Goal: Task Accomplishment & Management: Complete application form

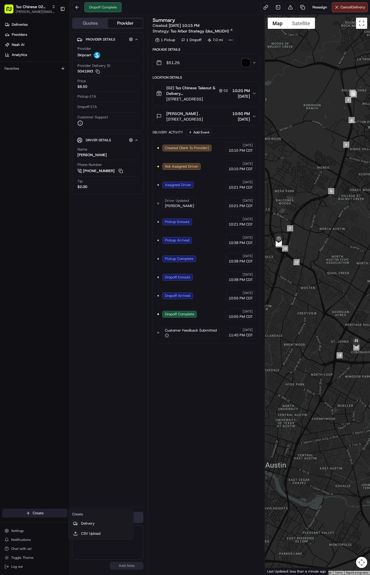
click at [34, 513] on html "Tso Chinese 02 Arbor antonia@tsochinese.com Toggle Sidebar Deliveries Providers…" at bounding box center [185, 287] width 370 height 575
click at [92, 522] on link "Delivery" at bounding box center [101, 523] width 62 height 10
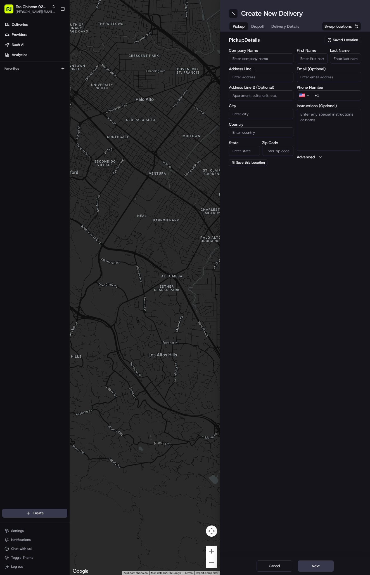
click at [347, 41] on span "Saved Location" at bounding box center [345, 39] width 25 height 5
click at [348, 63] on span "(02) Tso Chinese Takeout & Delivery [GEOGRAPHIC_DATA] (02)" at bounding box center [333, 63] width 69 height 10
type input "(02) Tso Chinese Takeout & Delivery [GEOGRAPHIC_DATA]"
type input "Bldg E Ste 402"
type input "Austin"
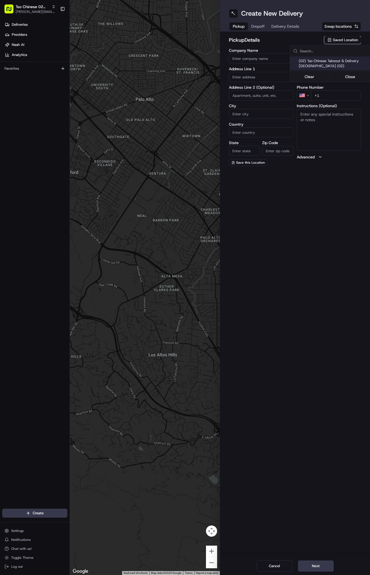
type input "US"
type input "[GEOGRAPHIC_DATA]"
type input "78759"
type input "Tso Chinese"
type input "Arboretum Crossing Manager"
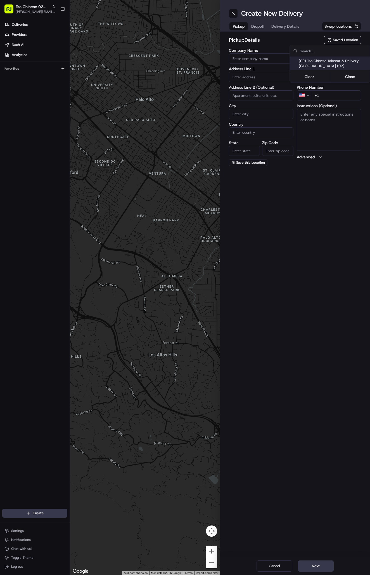
type input "[EMAIL_ADDRESS][DOMAIN_NAME]"
type input "[PHONE_NUMBER]"
type textarea "Submit a picture displaying address & food as Proof of Delivery. Envía una foto…"
type input "[STREET_ADDRESS]"
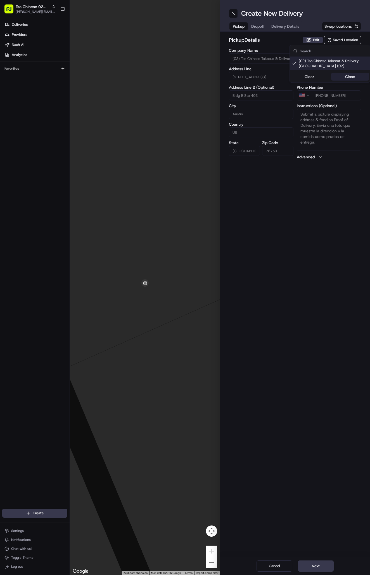
click at [348, 80] on button "Close" at bounding box center [350, 77] width 38 height 8
click at [288, 23] on button "Delivery Details" at bounding box center [285, 26] width 35 height 8
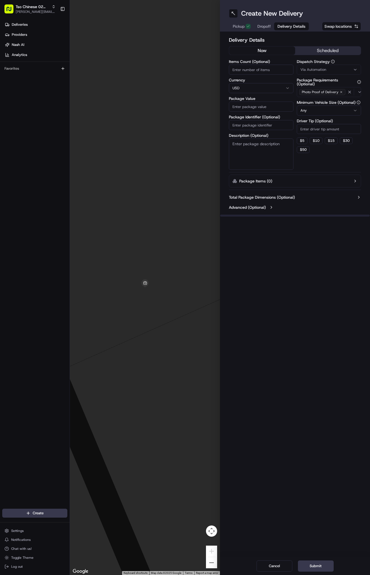
click at [327, 70] on div "Via Automation" at bounding box center [329, 69] width 62 height 5
click at [332, 99] on span "Tso Arbor Strategy" at bounding box center [333, 100] width 69 height 5
click at [344, 110] on button "Close" at bounding box center [350, 111] width 38 height 8
click at [324, 131] on input "Driver Tip (Optional)" at bounding box center [329, 129] width 65 height 10
type input "2"
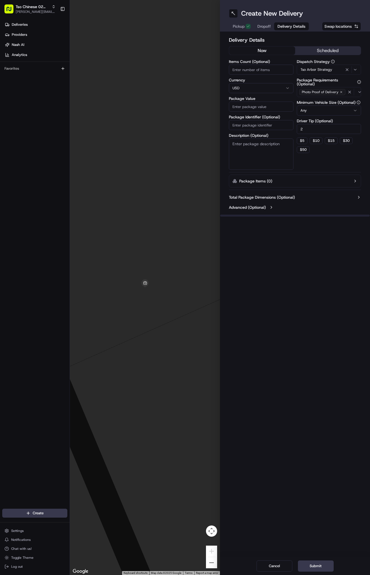
click at [276, 127] on input "Package Identifier (Optional)" at bounding box center [261, 125] width 65 height 10
paste input "#8T01QN0"
type input "#8T01QN0"
click at [269, 107] on input "Package Value" at bounding box center [261, 107] width 65 height 10
type input "43.68"
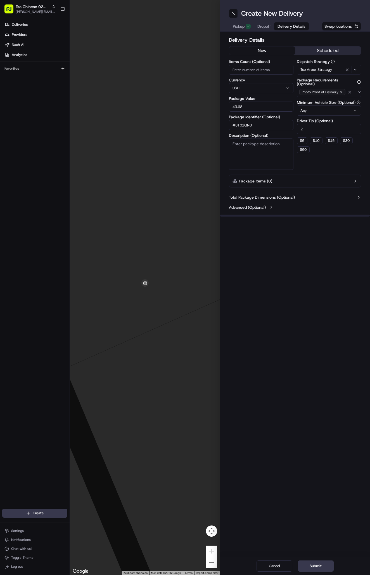
click at [267, 28] on span "Dropoff" at bounding box center [264, 26] width 13 height 6
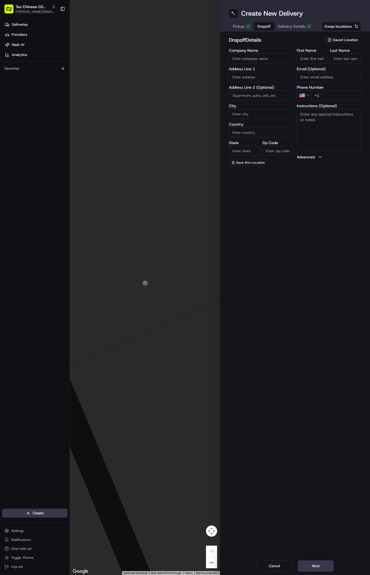
click at [310, 57] on input "First Name" at bounding box center [312, 58] width 31 height 10
paste input "Mark Richards"
type input "Mark Richards"
type input "."
click at [324, 96] on input "+1" at bounding box center [336, 95] width 50 height 10
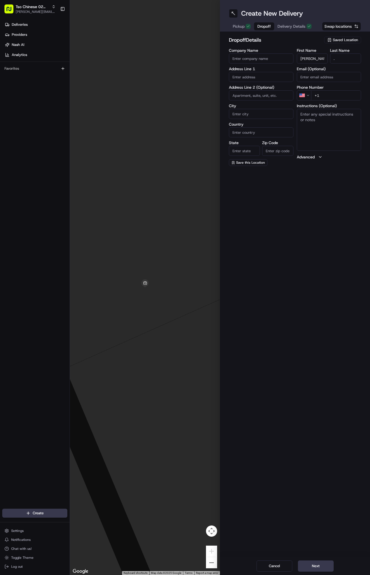
click at [328, 95] on input "+1" at bounding box center [336, 95] width 50 height 10
paste input "512 762 4321"
type input "+1 512 762 4321"
click at [343, 129] on textarea "Instructions (Optional)" at bounding box center [329, 130] width 65 height 42
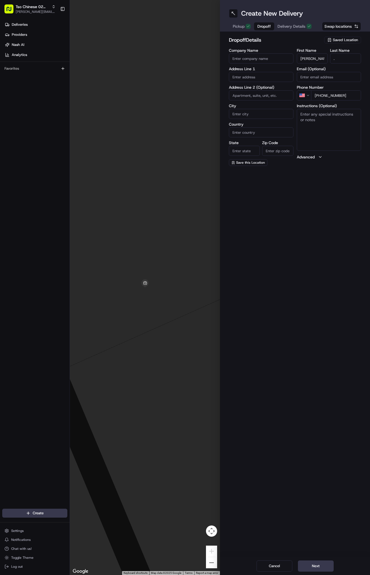
paste textarea "Company: Archetype Entertainment"
drag, startPoint x: 320, startPoint y: 115, endPoint x: 274, endPoint y: 109, distance: 45.9
click at [274, 109] on div "Company Name Address Line 1 Address Line 2 (Optional) City Country State Zip Co…" at bounding box center [295, 106] width 132 height 117
click at [349, 114] on textarea "Archetype Entertainment" at bounding box center [329, 130] width 65 height 42
type textarea "Archetype Entertainment."
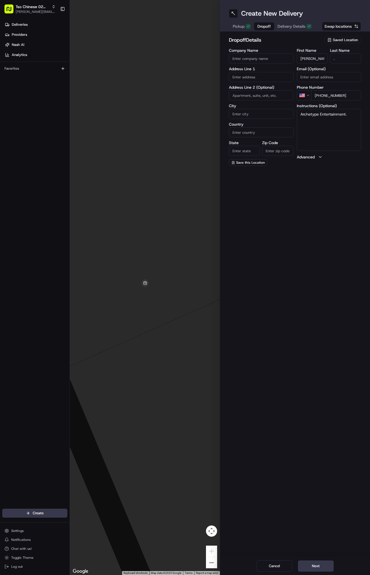
paste input "200"
type input "200"
click at [348, 142] on textarea "Archetype Entertainment." at bounding box center [329, 130] width 65 height 42
paste textarea "We're in Domain Point Building 1. From the main downstairs lobby (you'll see Ar…"
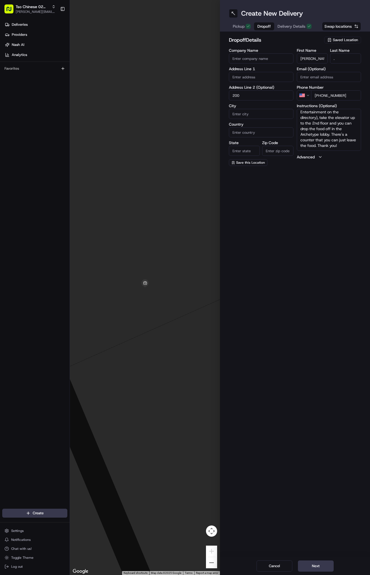
type textarea "Archetype Entertainment. We're in Domain Point Building 1. From the main downst…"
paste input "11902 Burnet Road"
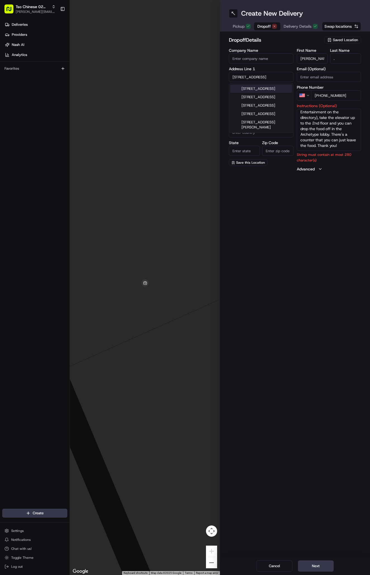
click at [263, 86] on div "11902 Burnet Road, Austin, TX" at bounding box center [261, 88] width 62 height 8
type input "[STREET_ADDRESS]"
type input "Austin"
type input "[GEOGRAPHIC_DATA]"
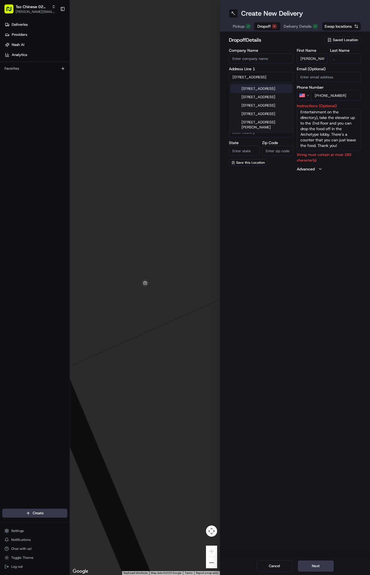
type input "78758"
type input "11902 Burnet Road"
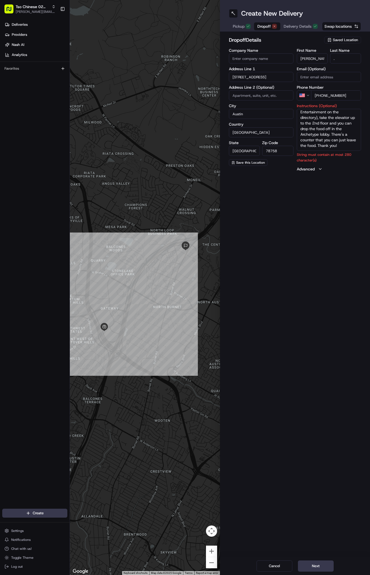
click at [357, 145] on textarea "Archetype Entertainment. We're in Domain Point Building 1. From the main downst…" at bounding box center [329, 130] width 65 height 42
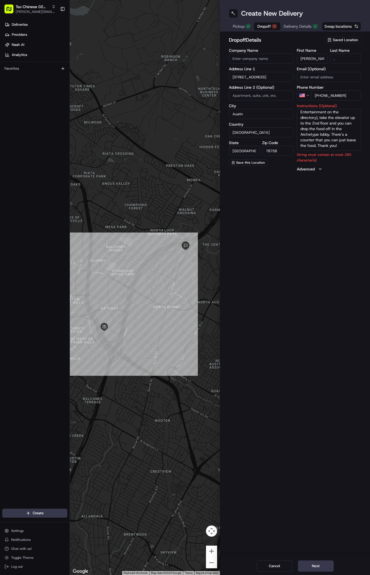
click at [357, 145] on textarea "Archetype Entertainment. We're in Domain Point Building 1. From the main downst…" at bounding box center [329, 130] width 65 height 42
click at [341, 147] on textarea "Archetype Entertainment. We're in Domain Point Building 1. From the main downst…" at bounding box center [329, 130] width 65 height 42
click at [348, 146] on textarea "Archetype Entertainment. We're in Domain Point Building 1. From the main downst…" at bounding box center [329, 130] width 65 height 42
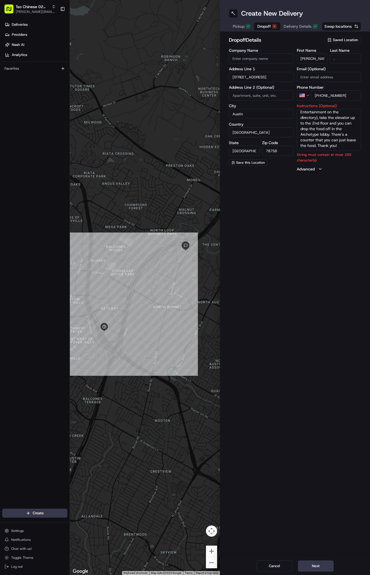
click at [348, 146] on textarea "Archetype Entertainment. We're in Domain Point Building 1. From the main downst…" at bounding box center [329, 130] width 65 height 42
type textarea "Archetype Entertainment."
click at [348, 146] on textarea "Archetype Entertainment." at bounding box center [329, 130] width 65 height 42
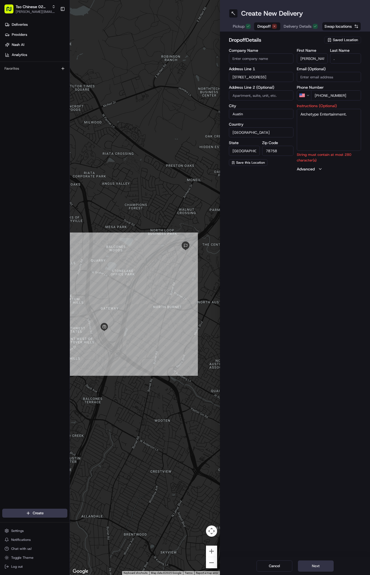
click at [318, 562] on button "Next" at bounding box center [316, 565] width 36 height 11
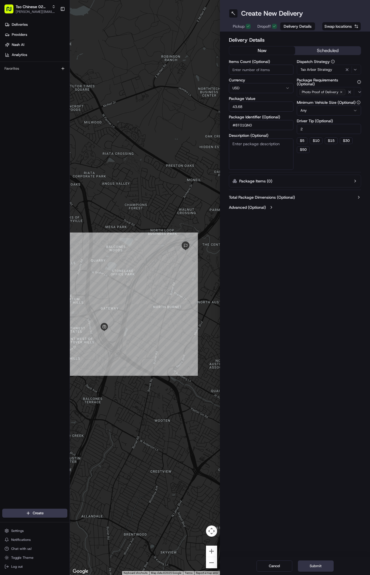
click at [318, 562] on button "Submit" at bounding box center [316, 565] width 36 height 11
click at [318, 562] on div "Cancel Submit" at bounding box center [295, 566] width 150 height 18
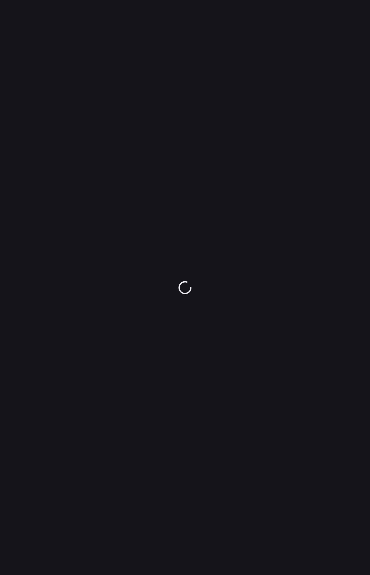
click at [42, 513] on div at bounding box center [185, 287] width 370 height 575
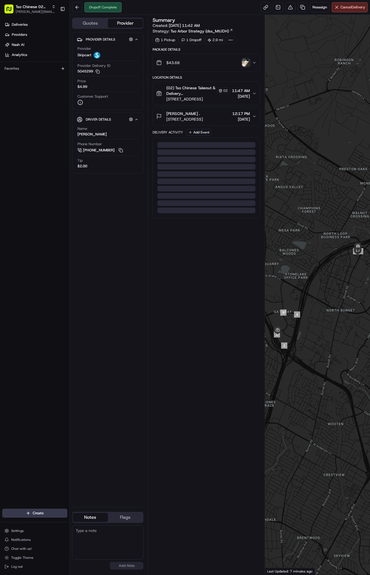
click at [42, 513] on html "Tso Chinese 02 Arbor antonia@tsochinese.com Toggle Sidebar Deliveries Providers…" at bounding box center [185, 287] width 370 height 575
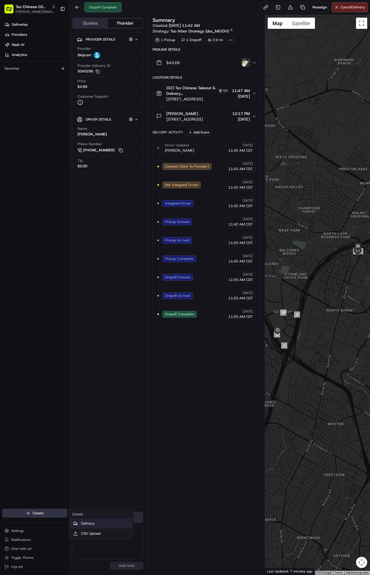
click at [83, 519] on link "Delivery" at bounding box center [101, 523] width 62 height 10
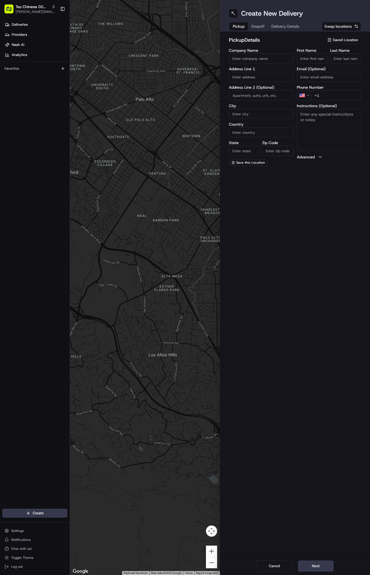
click at [339, 39] on span "Saved Location" at bounding box center [345, 39] width 25 height 5
click at [342, 62] on span "(02) Tso Chinese Takeout & Delivery [GEOGRAPHIC_DATA] (02)" at bounding box center [333, 63] width 69 height 10
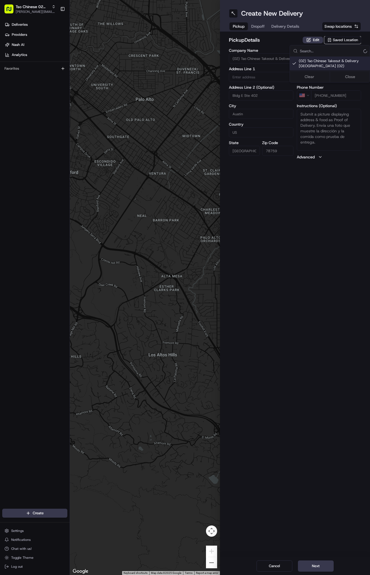
type input "(02) Tso Chinese Takeout & Delivery [GEOGRAPHIC_DATA]"
type input "Bldg E Ste 402"
type input "Austin"
type input "US"
type input "[GEOGRAPHIC_DATA]"
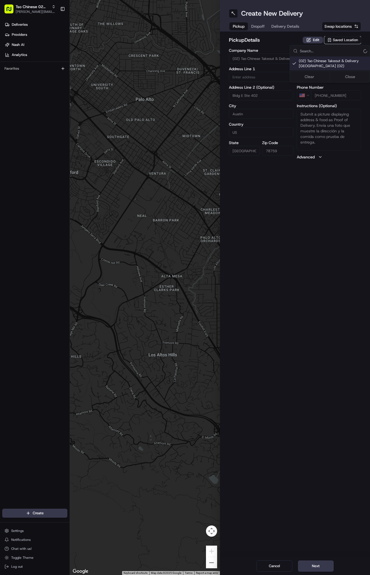
type input "78759"
type input "Tso Chinese"
type input "Arboretum Crossing Manager"
type input "[EMAIL_ADDRESS][DOMAIN_NAME]"
type input "[PHONE_NUMBER]"
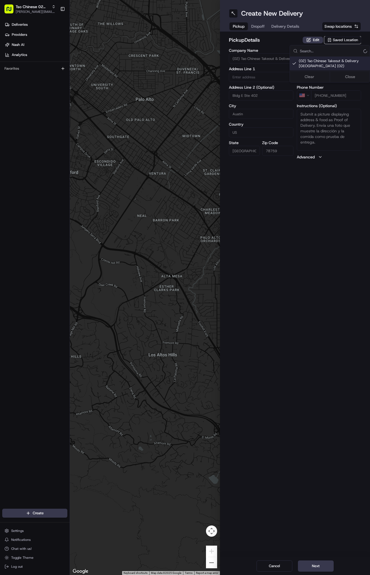
type textarea "Submit a picture displaying address & food as Proof of Delivery. Envía una foto…"
type input "[STREET_ADDRESS]"
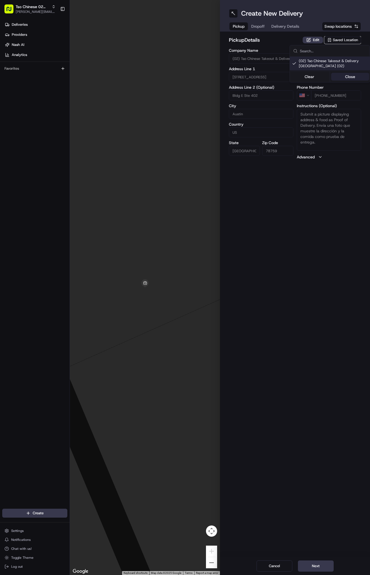
click at [348, 76] on button "Close" at bounding box center [350, 77] width 38 height 8
click at [290, 25] on span "Delivery Details" at bounding box center [286, 26] width 28 height 6
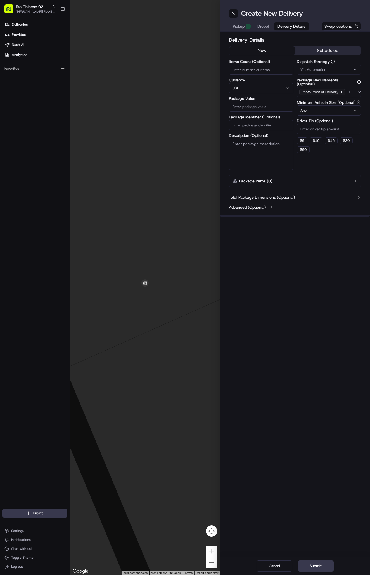
click at [323, 66] on button "Via Automation" at bounding box center [329, 70] width 65 height 10
click at [326, 101] on span "Tso Arbor Strategy" at bounding box center [333, 100] width 69 height 5
click at [354, 109] on button "Close" at bounding box center [350, 111] width 38 height 8
click at [325, 128] on input "Driver Tip (Optional)" at bounding box center [329, 129] width 65 height 10
type input "2"
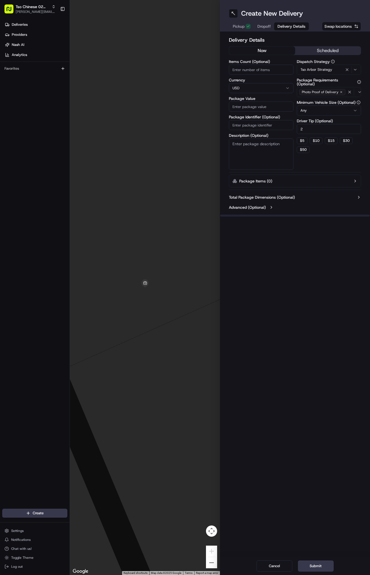
click at [273, 124] on input "Package Identifier (Optional)" at bounding box center [261, 125] width 65 height 10
click at [260, 127] on input "Package Identifier (Optional)" at bounding box center [261, 125] width 65 height 10
paste input "#EVKK5ON"
type input "#EVKK5ON"
click at [269, 107] on input "Package Value" at bounding box center [261, 107] width 65 height 10
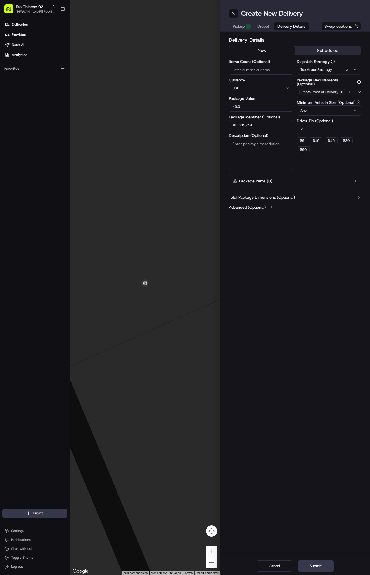
type input "49.09"
click at [266, 29] on span "Dropoff" at bounding box center [264, 26] width 13 height 6
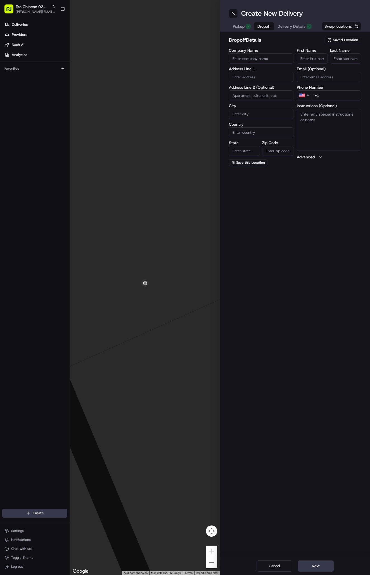
click at [266, 29] on span "Dropoff" at bounding box center [264, 26] width 13 height 6
paste input "Cassandra Jones"
type input "Cassandra Jones"
type input "."
paste input "512 786 8105"
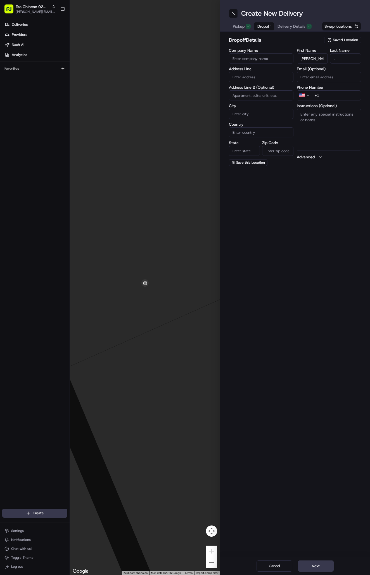
type input "+1 512 786 8105"
click at [308, 129] on textarea "Instructions (Optional)" at bounding box center [329, 130] width 65 height 42
paste textarea "Company: Ascension Texas Cardiovascular"
drag, startPoint x: 320, startPoint y: 112, endPoint x: 276, endPoint y: 113, distance: 44.5
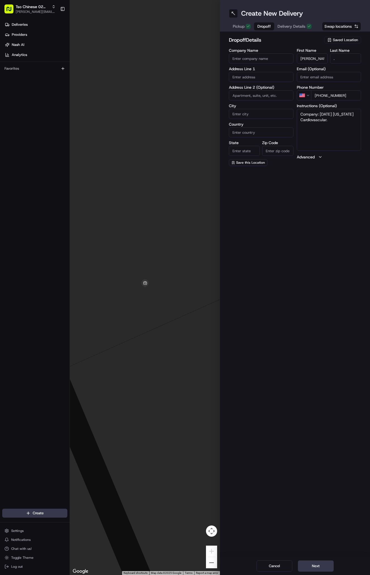
click at [276, 113] on div "Company Name Address Line 1 Address Line 2 (Optional) City Country State Zip Co…" at bounding box center [295, 106] width 132 height 117
type textarea "Ascension Texas Cardiovascular."
click at [252, 72] on input "text" at bounding box center [261, 77] width 65 height 10
paste input "11111 Research Blvd"
click at [262, 91] on div "11111 Research Blvd, Austin, TX" at bounding box center [261, 88] width 62 height 8
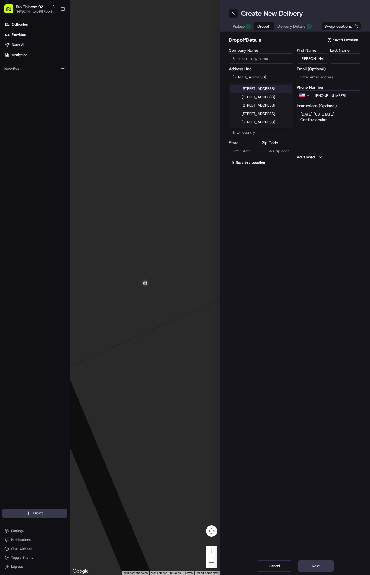
type input "11111 Research Blvd, Austin, TX 78759, USA"
type input "Austin"
type input "[GEOGRAPHIC_DATA]"
type input "78759"
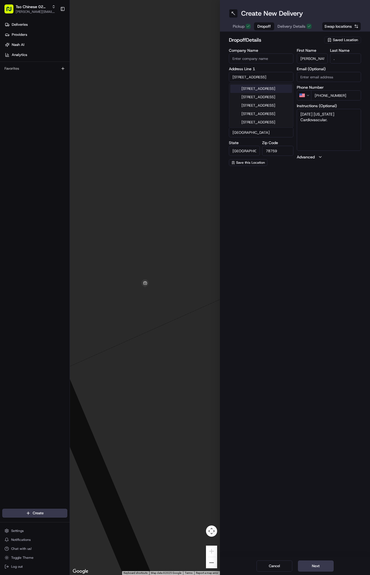
type input "11111 Research Boulevard"
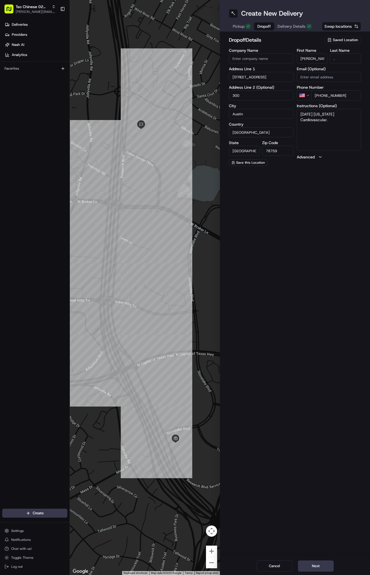
type input "300"
click at [316, 127] on textarea "Ascension Texas Cardiovascular." at bounding box center [329, 130] width 65 height 42
paste textarea "The Health Plaza entrance"
type textarea "Ascension Texas Cardiovascular. The Health Plaza entrance."
click at [284, 25] on button "Delivery Details" at bounding box center [294, 26] width 41 height 8
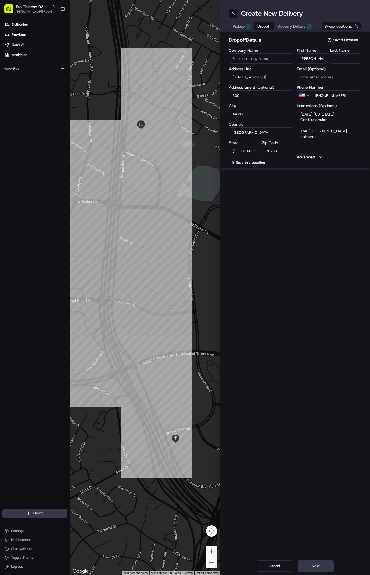
click at [264, 28] on span "Dropoff" at bounding box center [264, 26] width 13 height 6
click at [241, 27] on span "Pickup" at bounding box center [239, 26] width 12 height 6
click at [260, 26] on span "Dropoff" at bounding box center [257, 26] width 13 height 6
click at [300, 206] on div "Create New Delivery Pickup Dropoff Delivery Details Swap locations dropoff Deta…" at bounding box center [295, 287] width 150 height 575
click at [313, 562] on button "Next" at bounding box center [316, 565] width 36 height 11
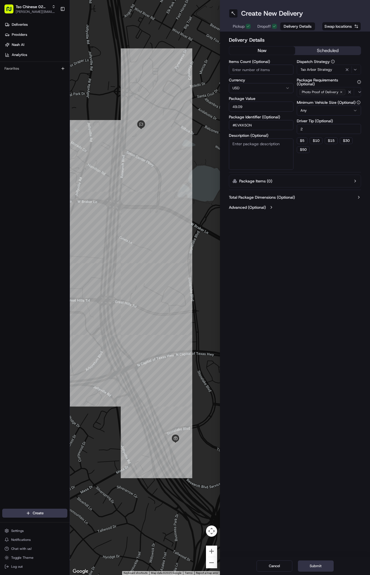
click at [313, 562] on button "Submit" at bounding box center [316, 565] width 36 height 11
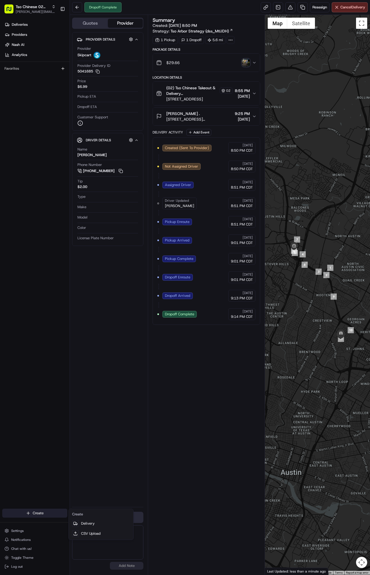
click at [56, 509] on html "Tso Chinese 02 Arbor [PERSON_NAME][EMAIL_ADDRESS][DOMAIN_NAME] Toggle Sidebar D…" at bounding box center [185, 287] width 370 height 575
click at [100, 523] on link "Delivery" at bounding box center [101, 523] width 62 height 10
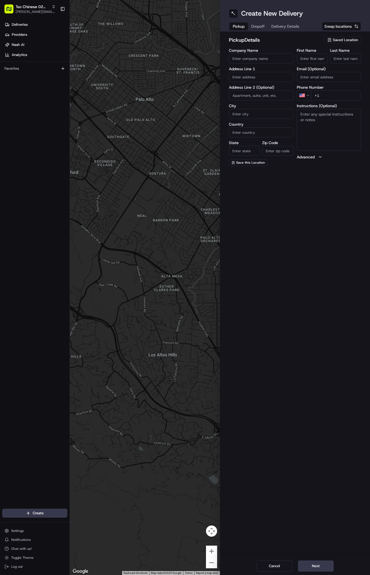
click at [340, 38] on span "Saved Location" at bounding box center [345, 39] width 25 height 5
click at [344, 64] on span "(02) Tso Chinese Takeout & Delivery [GEOGRAPHIC_DATA] (02)" at bounding box center [333, 63] width 69 height 10
type input "(02) Tso Chinese Takeout & Delivery [GEOGRAPHIC_DATA]"
type input "Bldg E Ste 402"
type input "Austin"
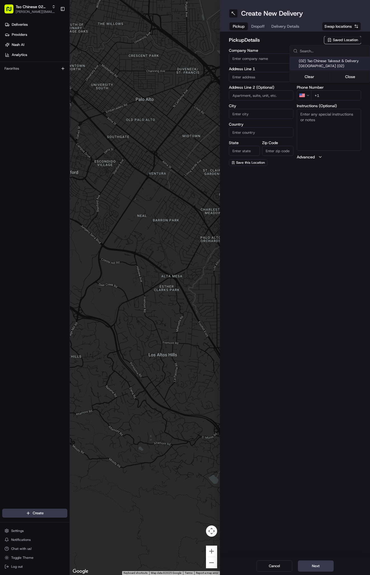
type input "US"
type input "TX"
type input "78759"
type input "Tso Chinese"
type input "Arboretum Crossing Manager"
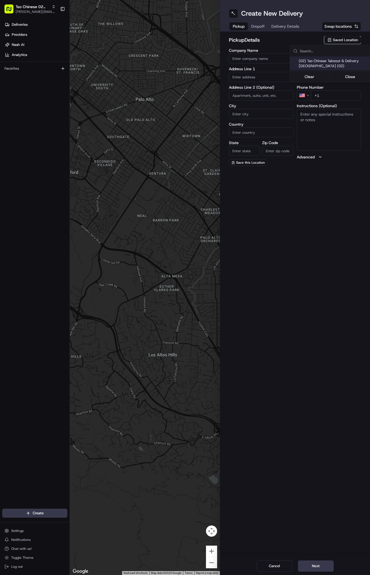
type input "arborstore@tsochinese.com"
type input "+1 512 344 9434"
type textarea "Submit a picture displaying address & food as Proof of Delivery. Envía una foto…"
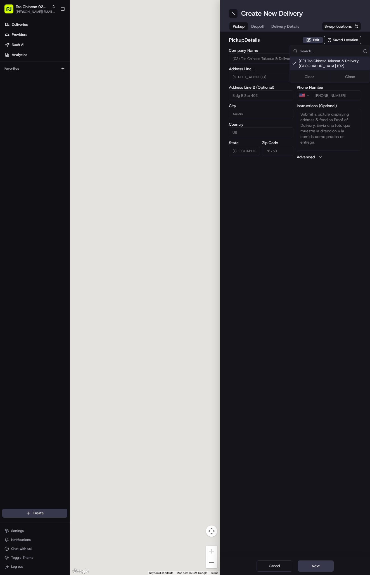
type input "9333 Research Blvd"
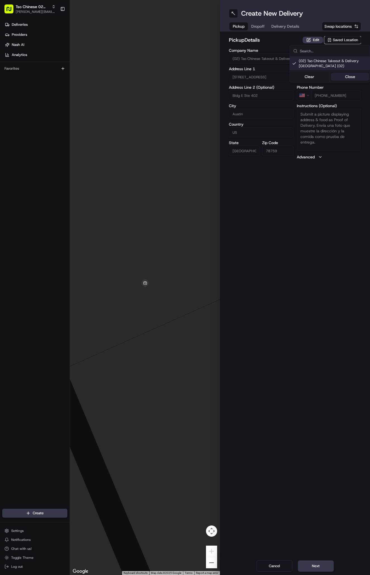
click at [347, 80] on button "Close" at bounding box center [350, 77] width 38 height 8
click at [289, 27] on span "Delivery Details" at bounding box center [286, 26] width 28 height 6
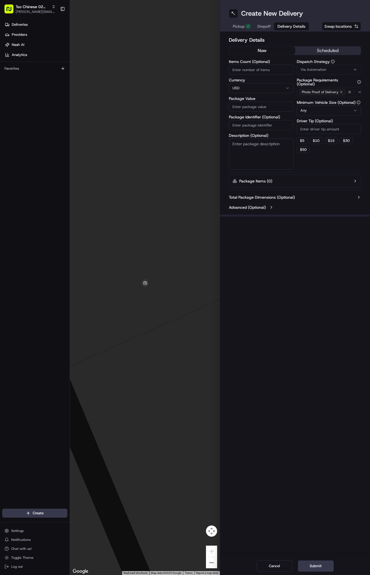
click at [337, 72] on div "Via Automation" at bounding box center [329, 69] width 62 height 5
click at [335, 98] on span "Tso Arbor Strategy" at bounding box center [333, 100] width 69 height 5
click at [349, 112] on button "Close" at bounding box center [350, 111] width 38 height 8
click at [320, 131] on input "Driver Tip (Optional)" at bounding box center [329, 129] width 65 height 10
type input "2"
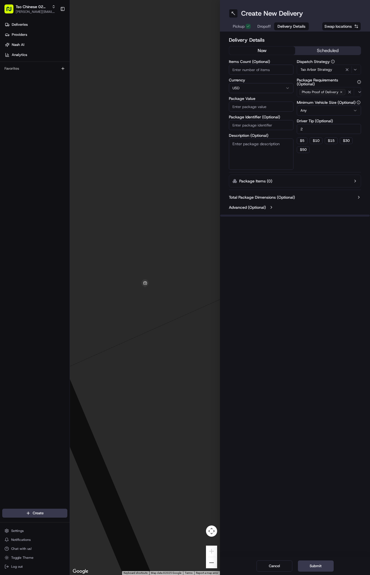
click at [251, 124] on input "Package Identifier (Optional)" at bounding box center [261, 125] width 65 height 10
paste input "#IMD8AUK"
type input "#IMD8AUK"
click at [265, 103] on input "Package Value" at bounding box center [261, 107] width 65 height 10
type input "30.2"
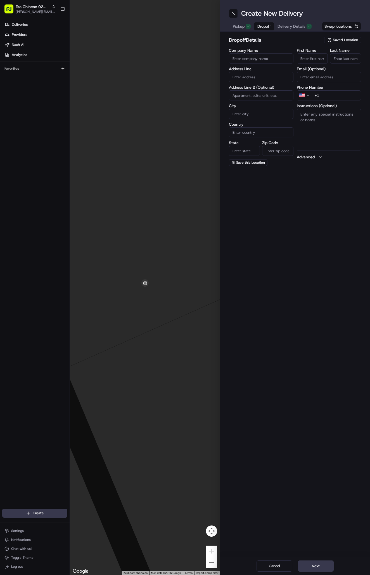
click at [267, 23] on span "Dropoff" at bounding box center [264, 26] width 13 height 6
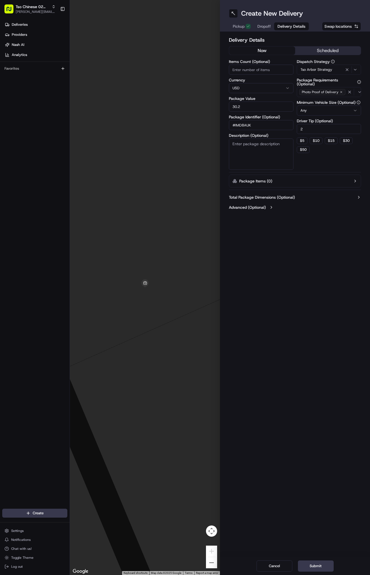
click at [287, 26] on span "Delivery Details" at bounding box center [292, 26] width 28 height 6
click at [267, 27] on span "Dropoff" at bounding box center [264, 26] width 13 height 6
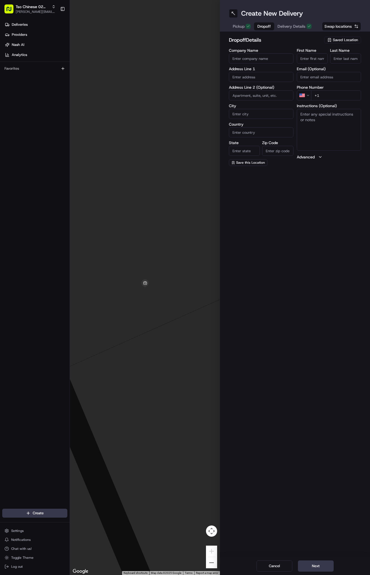
click at [98, 1] on div at bounding box center [145, 287] width 150 height 575
click at [95, 2] on div at bounding box center [145, 287] width 150 height 575
click at [237, 25] on span "Pickup" at bounding box center [239, 26] width 12 height 6
click at [259, 28] on span "Dropoff" at bounding box center [257, 26] width 13 height 6
click at [293, 23] on button "Delivery Details" at bounding box center [294, 26] width 41 height 8
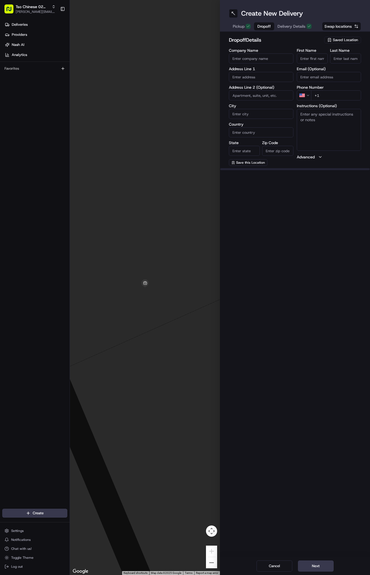
click at [260, 27] on span "Dropoff" at bounding box center [264, 26] width 13 height 6
click at [310, 61] on input "First Name" at bounding box center [312, 58] width 31 height 10
click at [311, 58] on input "First Name" at bounding box center [312, 58] width 31 height 10
paste input "Matthew Estrada"
type input "Matthew Estrada"
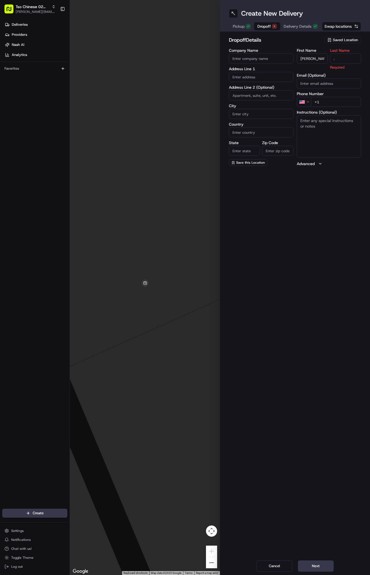
type input "."
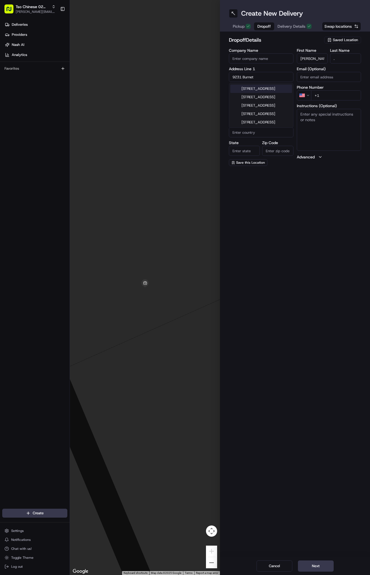
click at [282, 93] on div "9231 Burnet Road, Austin, TX" at bounding box center [261, 88] width 62 height 8
type input "9231 Burnet Rd, Austin, TX 78758, USA"
type input "Austin"
type input "United States"
type input "TX"
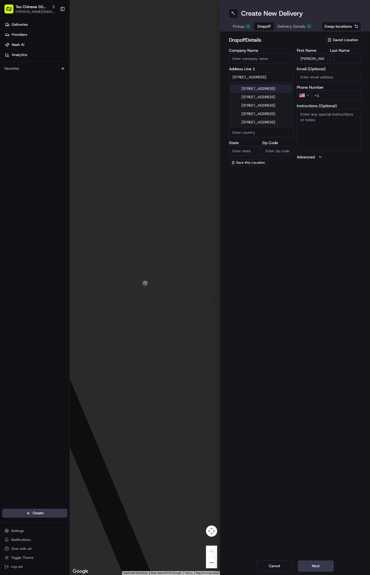
type input "78758"
type input "9231 Burnet Road"
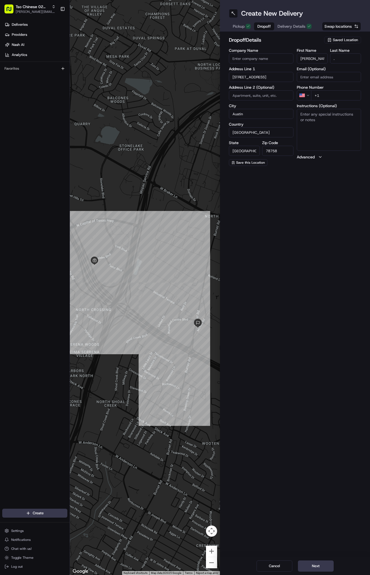
click at [344, 135] on textarea "Instructions (Optional)" at bounding box center [329, 130] width 65 height 42
type input "+1 512 784 6833"
click at [305, 201] on div "Create New Delivery Pickup Dropoff Delivery Details Swap locations dropoff Deta…" at bounding box center [295, 287] width 150 height 575
click at [292, 27] on span "Delivery Details" at bounding box center [292, 26] width 28 height 6
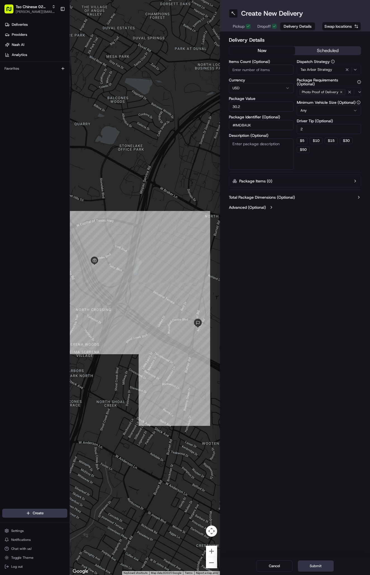
click at [316, 565] on button "Submit" at bounding box center [316, 565] width 36 height 11
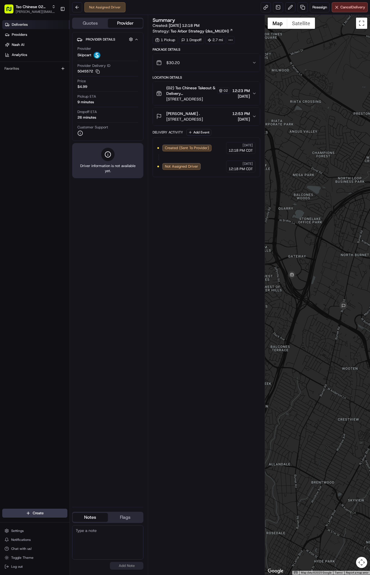
click at [38, 22] on link "Deliveries" at bounding box center [35, 24] width 67 height 9
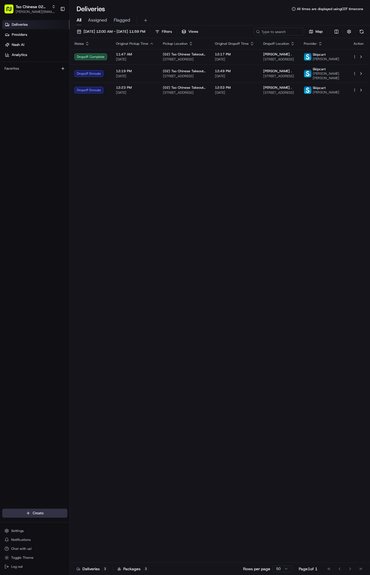
click at [22, 510] on html "Tso Chinese 02 Arbor antonia@tsochinese.com Toggle Sidebar Deliveries Providers…" at bounding box center [185, 287] width 370 height 575
click at [84, 523] on link "Delivery" at bounding box center [101, 523] width 62 height 10
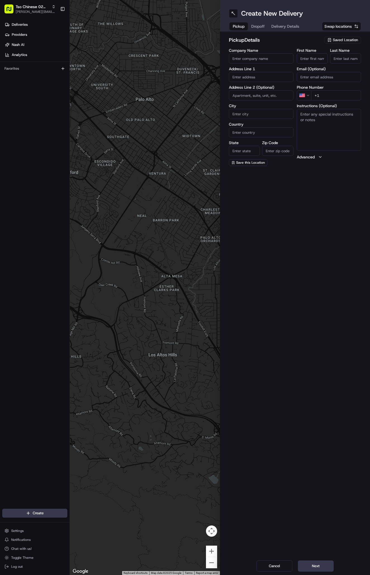
click at [335, 34] on div "pickup Details Saved Location Company Name Address Line 1 Address Line 2 (Optio…" at bounding box center [295, 101] width 150 height 139
click at [335, 40] on span "Saved Location" at bounding box center [345, 39] width 25 height 5
click at [337, 60] on span "(02) Tso Chinese Takeout & Delivery Arboretum Crossing (02)" at bounding box center [333, 63] width 69 height 10
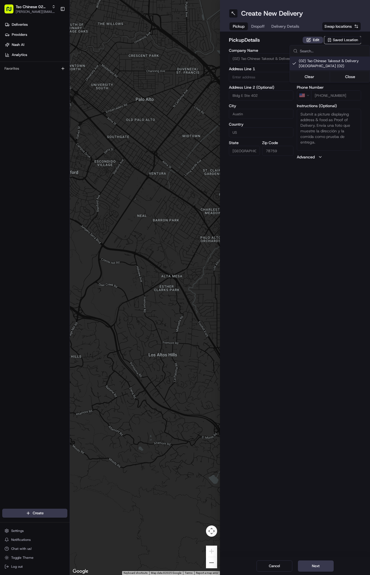
type input "(02) Tso Chinese Takeout & Delivery Arboretum Crossing"
type input "Bldg E Ste 402"
type input "Austin"
type input "US"
type input "TX"
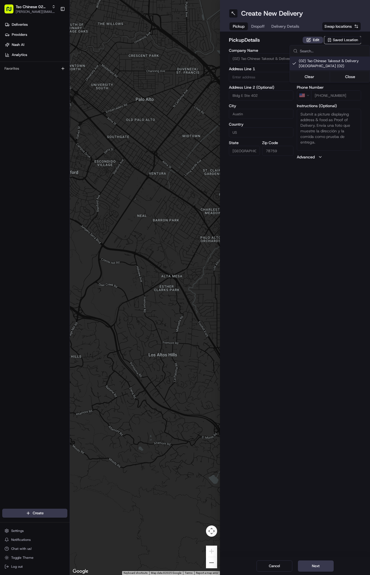
type input "78759"
type input "Tso Chinese"
type input "Arboretum Crossing Manager"
type input "arborstore@tsochinese.com"
type input "+1 512 344 9434"
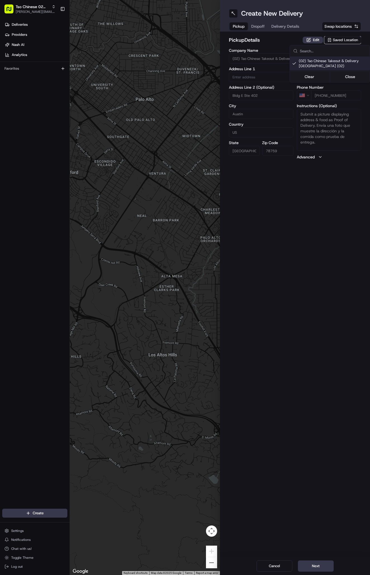
type textarea "Submit a picture displaying address & food as Proof of Delivery. Envía una foto…"
type input "9333 Research Blvd"
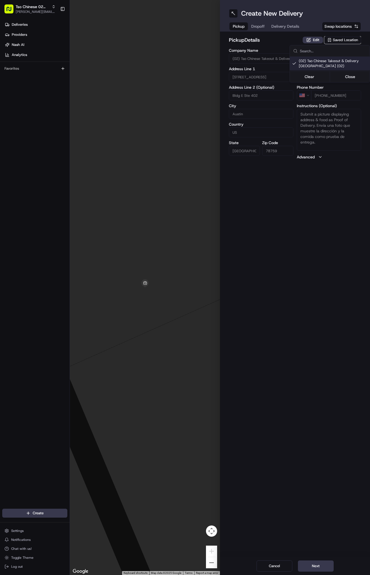
click at [274, 35] on html "Tso Chinese 02 Arbor antonia@tsochinese.com Toggle Sidebar Deliveries Providers…" at bounding box center [185, 287] width 370 height 575
click at [288, 23] on button "Delivery Details" at bounding box center [285, 26] width 35 height 8
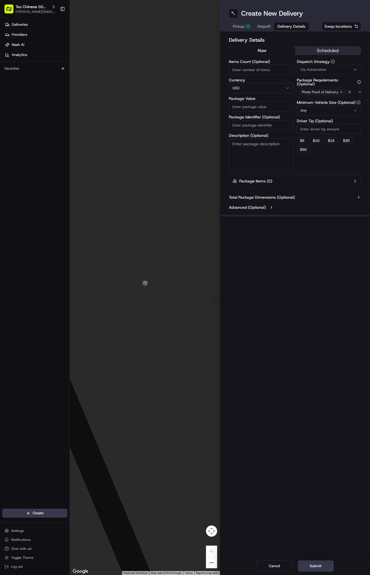
click at [333, 68] on div "Via Automation" at bounding box center [329, 69] width 62 height 5
click at [334, 104] on div "Clear Close" at bounding box center [330, 110] width 80 height 12
click at [322, 99] on span "Tso Arbor Strategy" at bounding box center [333, 100] width 69 height 5
click at [330, 130] on html "Tso Chinese 02 Arbor antonia@tsochinese.com Toggle Sidebar Deliveries Providers…" at bounding box center [185, 287] width 370 height 575
click at [330, 130] on input "Driver Tip (Optional)" at bounding box center [329, 129] width 65 height 10
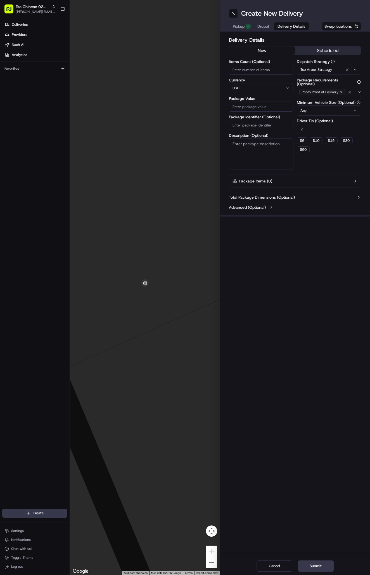
type input "2"
click at [272, 109] on input "Package Value" at bounding box center [261, 107] width 65 height 10
click at [257, 106] on input "Package Value" at bounding box center [261, 107] width 65 height 10
type input "33.45"
click at [255, 125] on input "Package Identifier (Optional)" at bounding box center [261, 125] width 65 height 10
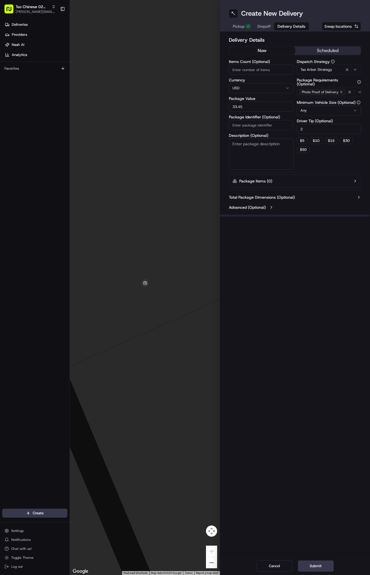
click at [245, 125] on input "Package Identifier (Optional)" at bounding box center [261, 125] width 65 height 10
paste input "#3GWOUFF"
type input "#3GWOUFF"
click at [294, 271] on div "Create New Delivery Pickup Dropoff Delivery Details Swap locations Delivery Det…" at bounding box center [295, 287] width 150 height 575
click at [265, 23] on button "Dropoff" at bounding box center [264, 26] width 20 height 8
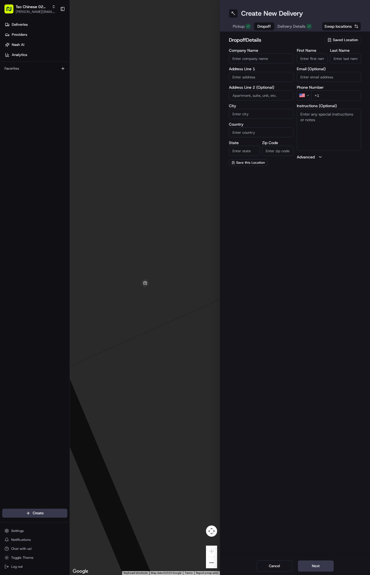
click at [310, 60] on input "First Name" at bounding box center [312, 58] width 31 height 10
paste input "Jonas Vezia"
type input "Jonas Vezia"
click at [349, 52] on label "Last Name" at bounding box center [345, 50] width 31 height 4
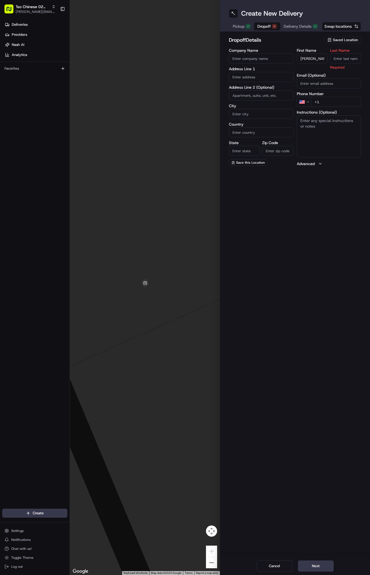
click at [349, 53] on input "Last Name" at bounding box center [345, 58] width 31 height 10
type input "."
click at [251, 76] on input "text" at bounding box center [261, 77] width 65 height 10
paste input "Jonas Vezia"
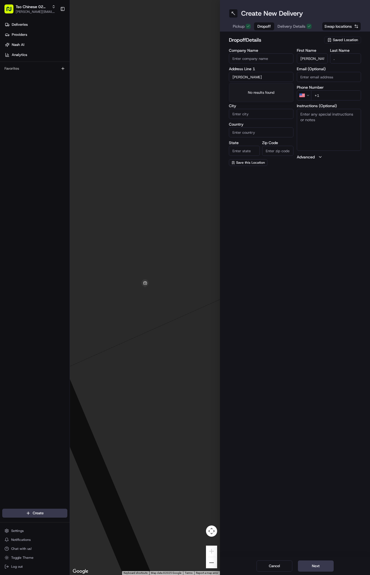
type input "Jonas Vezia"
click at [313, 250] on div "Create New Delivery Pickup Dropoff Delivery Details Swap locations dropoff Deta…" at bounding box center [295, 287] width 150 height 575
click at [265, 78] on input "Jonas Vezia" at bounding box center [261, 77] width 65 height 10
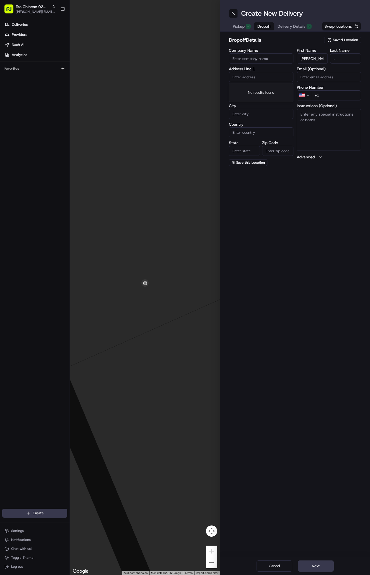
click at [248, 77] on input "text" at bounding box center [261, 77] width 65 height 10
paste input "12705 Sherbourne St Austin Texas 78729"
type input "[STREET_ADDRESS]"
type input "Austin"
type input "United States"
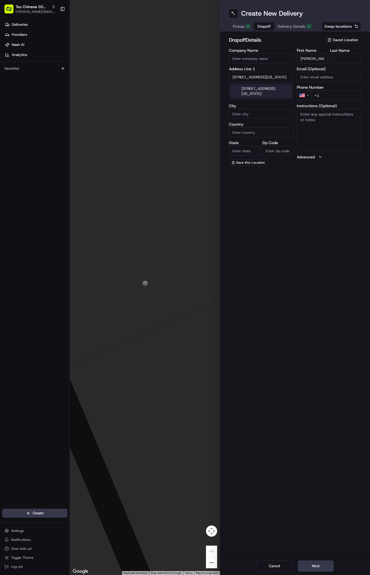
type input "TX"
type input "78729"
type input "12705 Sherbourne Street"
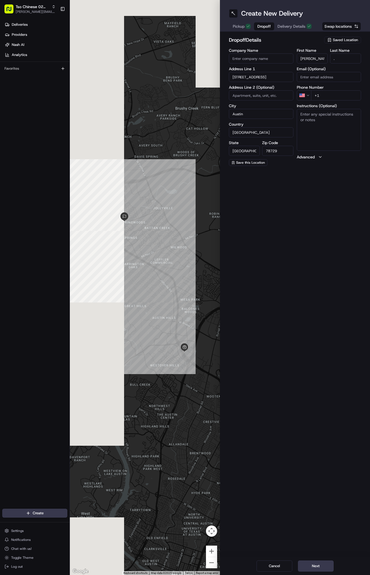
click at [297, 199] on div "Create New Delivery Pickup Dropoff Delivery Details Swap locations dropoff Deta…" at bounding box center [295, 287] width 150 height 575
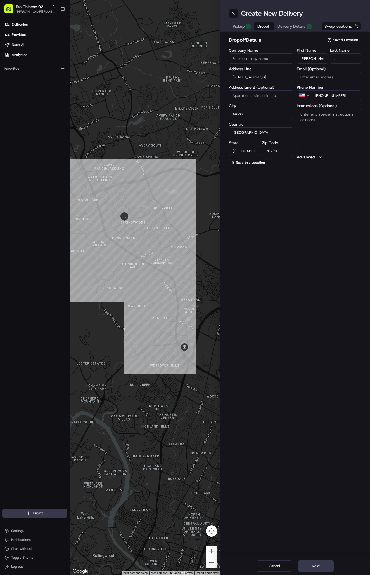
type input "+1 512 619 1512"
click at [305, 177] on div "Create New Delivery Pickup Dropoff Delivery Details Swap locations dropoff Deta…" at bounding box center [295, 287] width 150 height 575
click at [316, 128] on textarea "Instructions (Optional)" at bounding box center [329, 130] width 65 height 42
click at [328, 126] on textarea "Instructions (Optional)" at bounding box center [329, 130] width 65 height 42
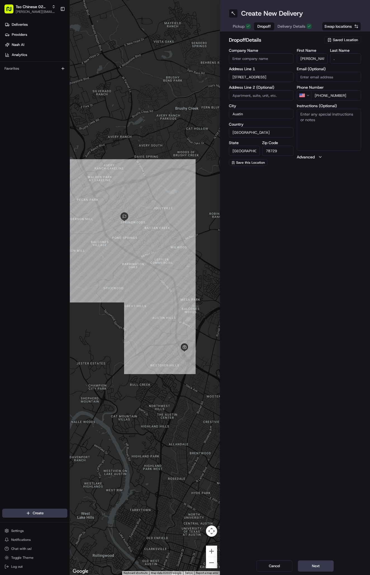
paste textarea "House is behind the Montessori next to the alley with hella cars in the drivewa…"
type textarea "House is behind the Montessori next to the alley with hella cars in the drivewa…"
click at [328, 264] on div "Create New Delivery Pickup Dropoff Delivery Details Swap locations dropoff Deta…" at bounding box center [295, 287] width 150 height 575
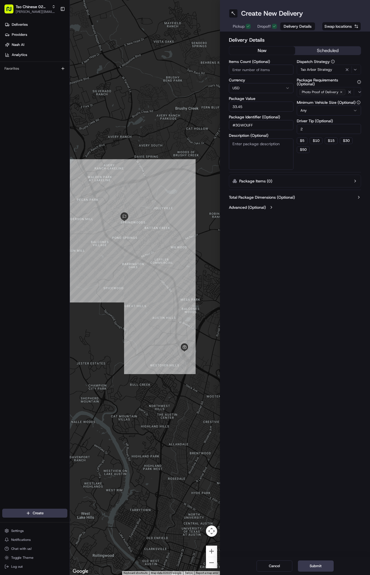
click at [287, 26] on span "Delivery Details" at bounding box center [298, 26] width 28 height 6
click at [261, 29] on span "Dropoff" at bounding box center [264, 26] width 13 height 6
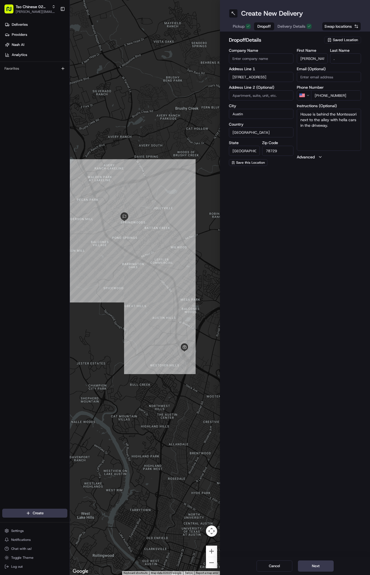
click at [311, 564] on button "Next" at bounding box center [316, 565] width 36 height 11
click at [311, 564] on div "Cancel Next" at bounding box center [295, 566] width 150 height 18
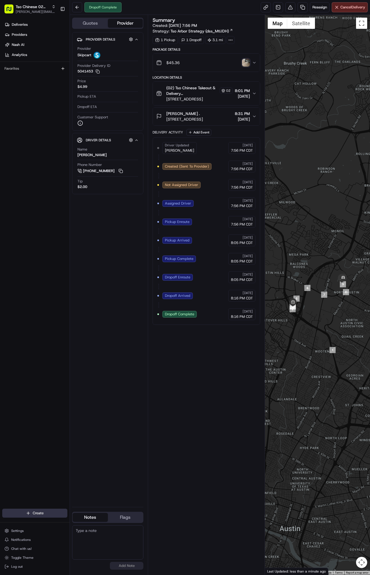
click at [32, 512] on html "Tso Chinese 02 Arbor [PERSON_NAME][EMAIL_ADDRESS][DOMAIN_NAME] Toggle Sidebar D…" at bounding box center [185, 287] width 370 height 575
click at [86, 523] on link "Delivery" at bounding box center [101, 523] width 62 height 10
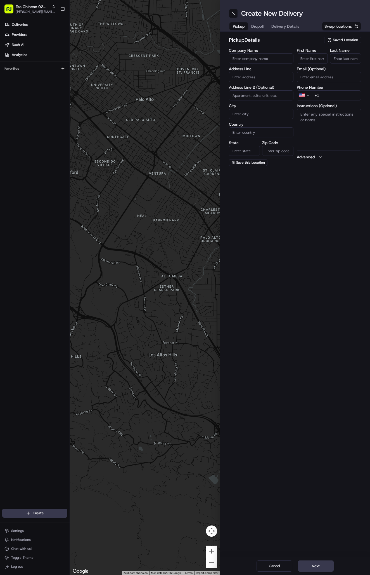
click at [343, 35] on div "pickup Details Saved Location Company Name Address Line 1 Address Line 2 (Optio…" at bounding box center [295, 101] width 150 height 139
click at [342, 41] on span "Saved Location" at bounding box center [345, 39] width 25 height 5
click at [344, 61] on span "(02) Tso Chinese Takeout & Delivery [GEOGRAPHIC_DATA] (02)" at bounding box center [333, 63] width 69 height 10
type input "(02) Tso Chinese Takeout & Delivery [GEOGRAPHIC_DATA]"
type input "Bldg E Ste 402"
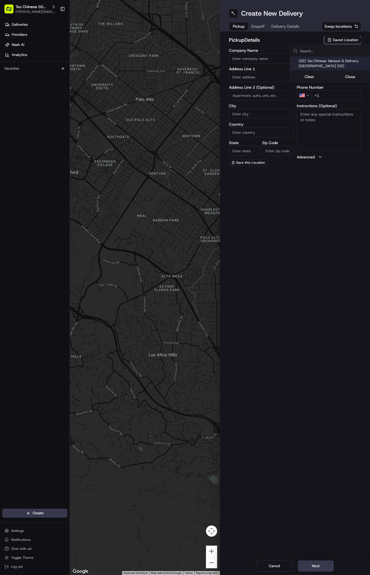
type input "Austin"
type input "US"
type input "[GEOGRAPHIC_DATA]"
type input "78759"
type input "Tso Chinese"
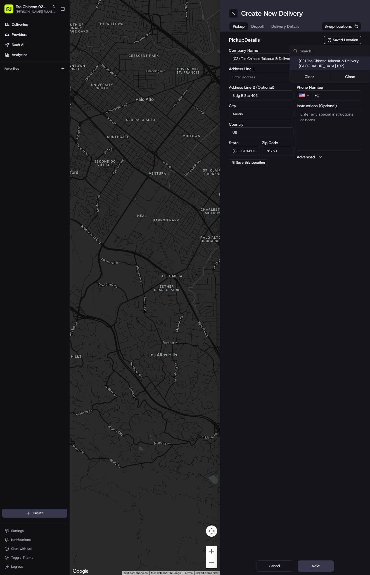
type input "Arboretum Crossing Manager"
type input "[EMAIL_ADDRESS][DOMAIN_NAME]"
type input "[PHONE_NUMBER]"
type textarea "Submit a picture displaying address & food as Proof of Delivery. Envía una foto…"
type input "[STREET_ADDRESS]"
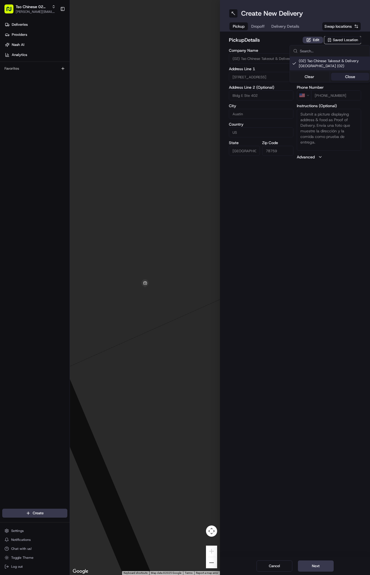
click at [350, 74] on button "Close" at bounding box center [350, 77] width 38 height 8
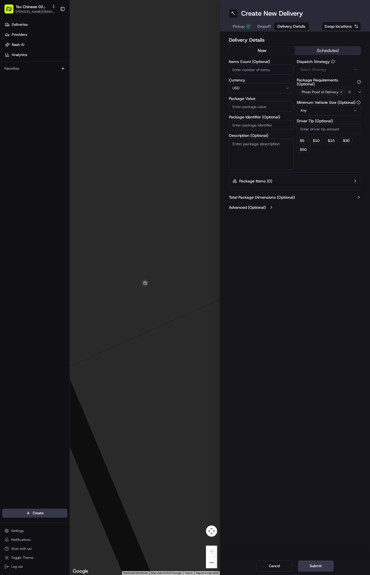
click at [282, 23] on span "Delivery Details" at bounding box center [292, 26] width 28 height 6
click at [319, 70] on span "Via Automation" at bounding box center [314, 69] width 26 height 5
click at [326, 99] on span "Tso Arbor Strategy" at bounding box center [333, 100] width 69 height 5
click at [347, 112] on button "Close" at bounding box center [350, 111] width 38 height 8
click at [320, 130] on input "Driver Tip (Optional)" at bounding box center [329, 129] width 65 height 10
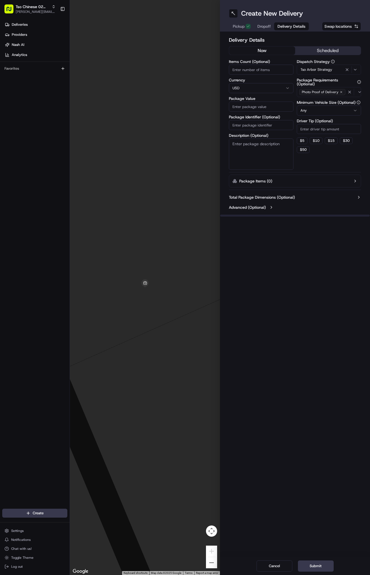
click at [321, 130] on input "Driver Tip (Optional)" at bounding box center [329, 129] width 65 height 10
type input "2"
click at [265, 125] on input "Package Identifier (Optional)" at bounding box center [261, 125] width 65 height 10
paste input "#SABWTSG"
type input "#SABWTSG"
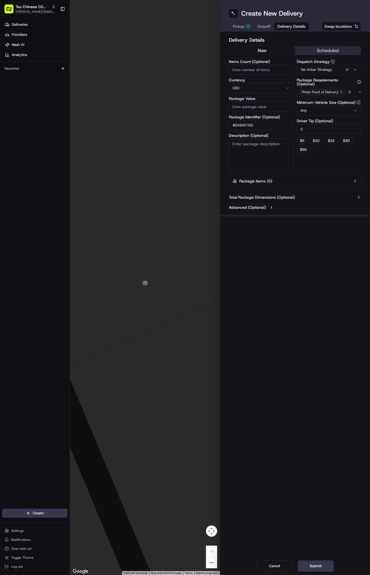
click at [258, 107] on input "Package Value" at bounding box center [261, 107] width 65 height 10
type input "29.12"
click at [262, 24] on span "Dropoff" at bounding box center [264, 26] width 13 height 6
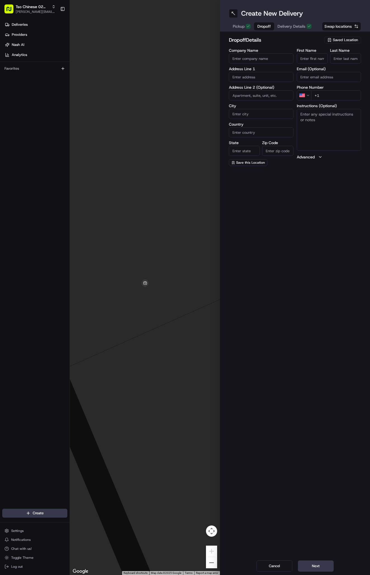
click at [262, 24] on span "Dropoff" at bounding box center [264, 26] width 13 height 6
paste input "Robert Macko"
type input "Robert Macko"
type input "."
click at [332, 101] on div "First Name Robert Macko Last Name . Required Email (Optional) Phone Number US +…" at bounding box center [329, 107] width 65 height 118
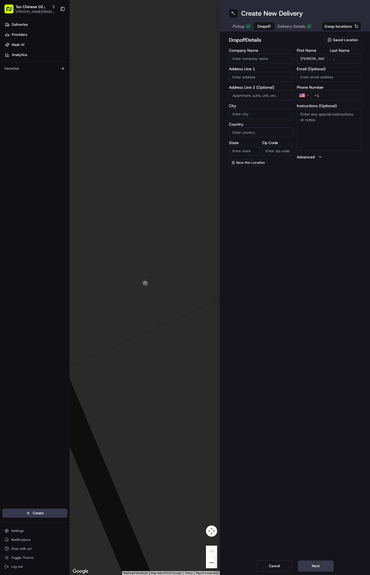
click at [331, 94] on input "+1" at bounding box center [336, 95] width 50 height 10
paste input "561 497 4696"
type input "+1 561 497 4696"
click at [260, 77] on input "text" at bounding box center [261, 77] width 65 height 10
paste input "3724 Executive Center Dr"
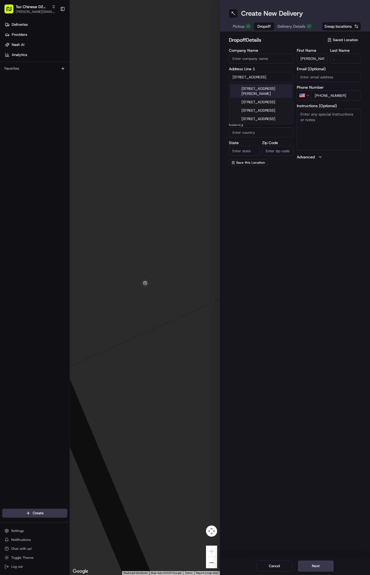
click at [278, 76] on input "3724 Executive Center Dr" at bounding box center [261, 77] width 65 height 10
type input "3724 Executive Center Dr"
type input "78731"
type input "Austin"
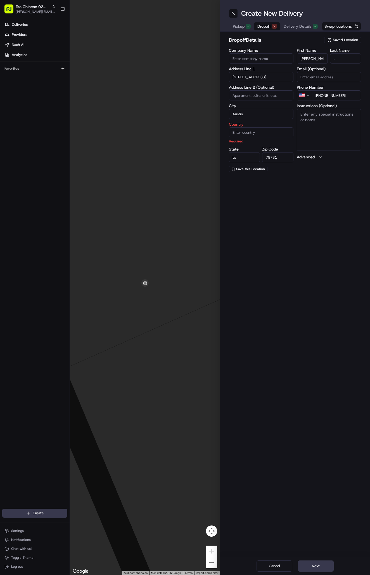
type input "tx"
click at [254, 131] on input "Country" at bounding box center [261, 132] width 65 height 10
type input "Travis"
click at [292, 26] on span "Delivery Details" at bounding box center [292, 26] width 28 height 6
click at [267, 25] on span "Dropoff" at bounding box center [264, 26] width 13 height 6
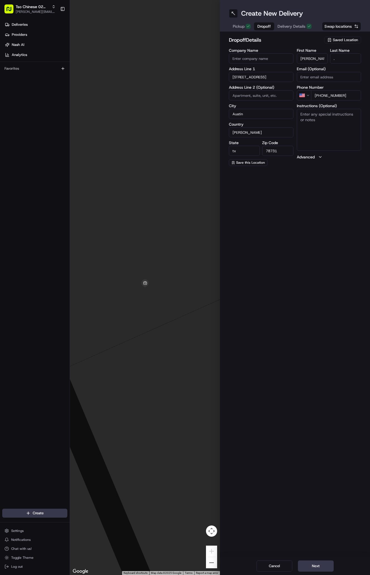
click at [267, 25] on span "Dropoff" at bounding box center [264, 26] width 13 height 6
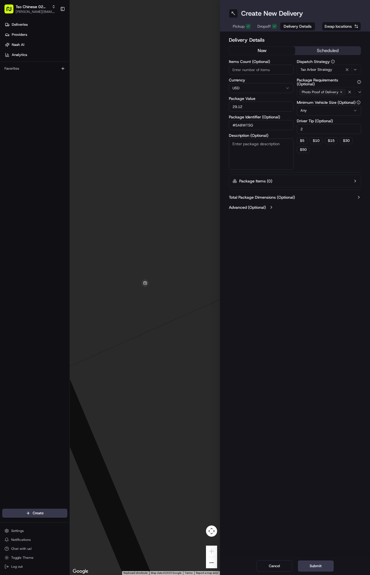
click at [291, 27] on span "Delivery Details" at bounding box center [298, 26] width 28 height 6
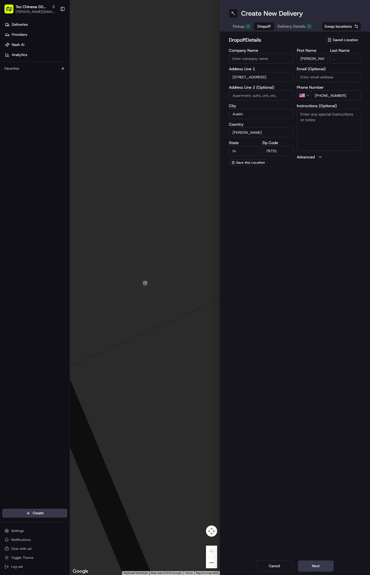
click at [261, 25] on span "Dropoff" at bounding box center [264, 26] width 13 height 6
click at [321, 564] on button "Next" at bounding box center [316, 565] width 36 height 11
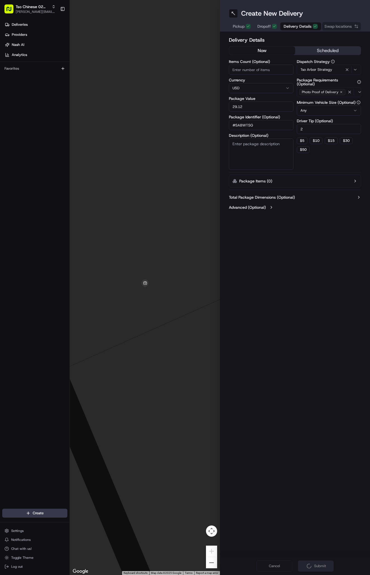
click at [321, 564] on div "Cancel Submit" at bounding box center [295, 566] width 150 height 18
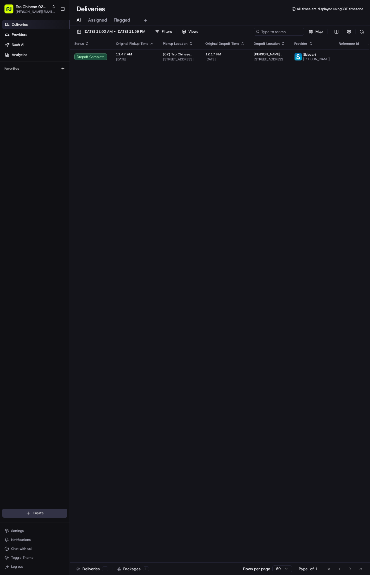
click at [49, 514] on html "Tso Chinese 02 Arbor [PERSON_NAME][EMAIL_ADDRESS][DOMAIN_NAME] Toggle Sidebar D…" at bounding box center [185, 287] width 370 height 575
click at [103, 522] on link "Delivery" at bounding box center [101, 523] width 62 height 10
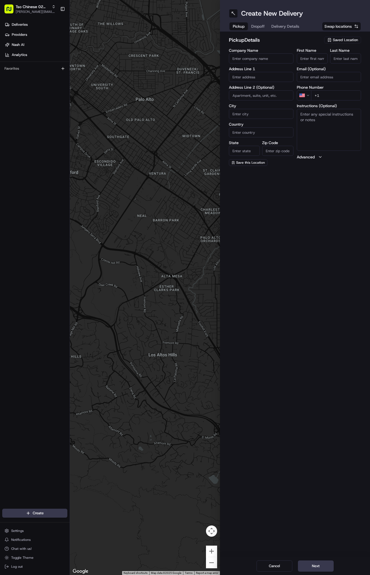
click at [348, 38] on span "Saved Location" at bounding box center [345, 39] width 25 height 5
click at [343, 68] on span "(02) Tso Chinese Takeout & Delivery [GEOGRAPHIC_DATA] (02)" at bounding box center [333, 63] width 69 height 10
type input "(02) Tso Chinese Takeout & Delivery [GEOGRAPHIC_DATA]"
type input "Bldg E Ste 402"
type input "Austin"
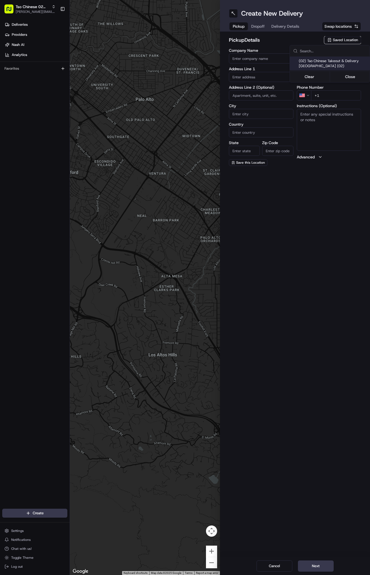
type input "US"
type input "[GEOGRAPHIC_DATA]"
type input "78759"
type input "Tso Chinese"
type input "Arboretum Crossing Manager"
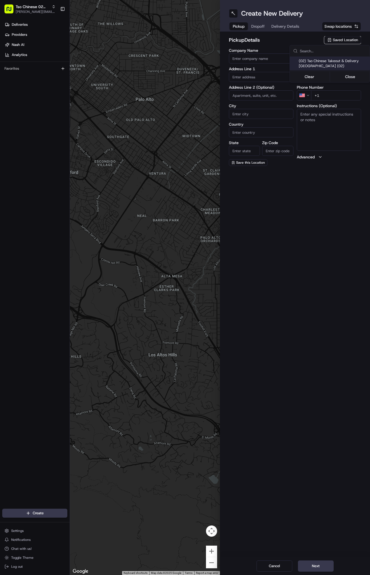
type input "[EMAIL_ADDRESS][DOMAIN_NAME]"
type input "[PHONE_NUMBER]"
type textarea "Submit a picture displaying address & food as Proof of Delivery. Envía una foto…"
type input "[STREET_ADDRESS]"
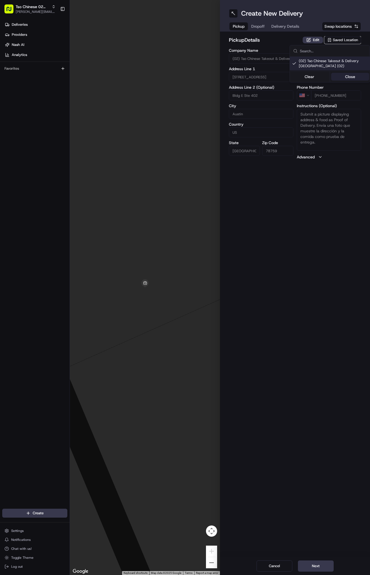
click at [346, 74] on button "Close" at bounding box center [350, 77] width 38 height 8
click at [286, 26] on span "Delivery Details" at bounding box center [286, 26] width 28 height 6
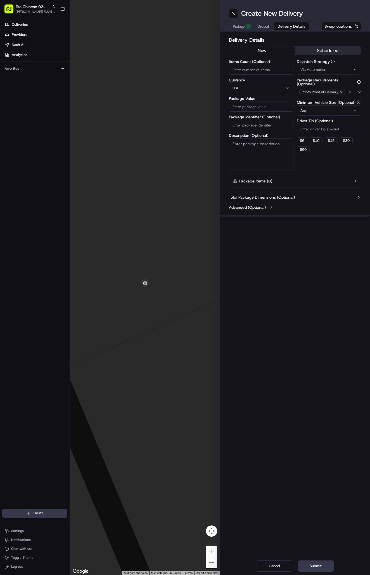
click at [316, 69] on span "Via Automation" at bounding box center [314, 69] width 26 height 5
click at [322, 100] on span "Tso Arbor Strategy" at bounding box center [333, 100] width 69 height 5
click at [346, 110] on button "Close" at bounding box center [350, 111] width 38 height 8
click at [315, 130] on input "Driver Tip (Optional)" at bounding box center [329, 129] width 65 height 10
type input "2"
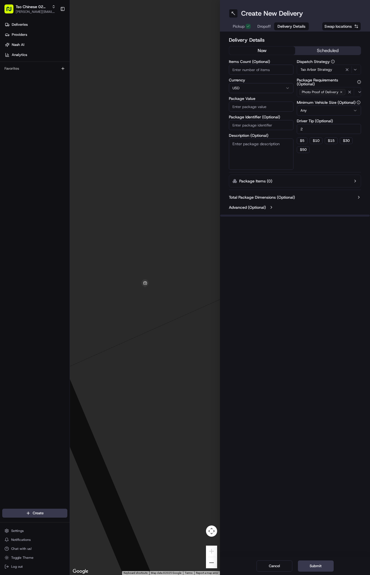
click at [276, 123] on input "Package Identifier (Optional)" at bounding box center [261, 125] width 65 height 10
click at [265, 26] on span "Dropoff" at bounding box center [264, 26] width 13 height 6
click at [293, 27] on span "Delivery Details" at bounding box center [292, 26] width 28 height 6
click at [264, 25] on span "Dropoff" at bounding box center [264, 26] width 13 height 6
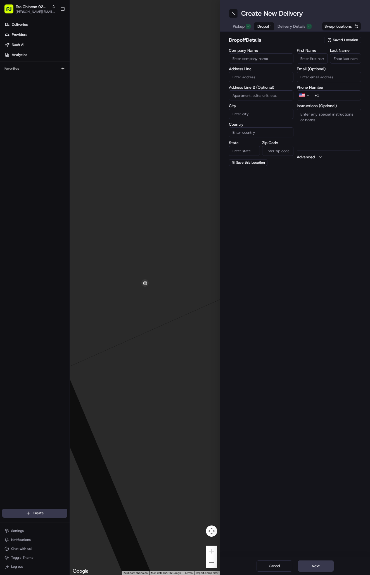
click at [287, 25] on span "Delivery Details" at bounding box center [292, 26] width 28 height 6
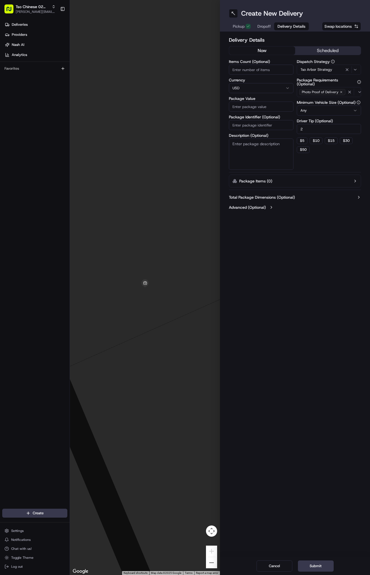
click at [138, 1] on div at bounding box center [145, 287] width 150 height 575
click at [133, 2] on div at bounding box center [145, 287] width 150 height 575
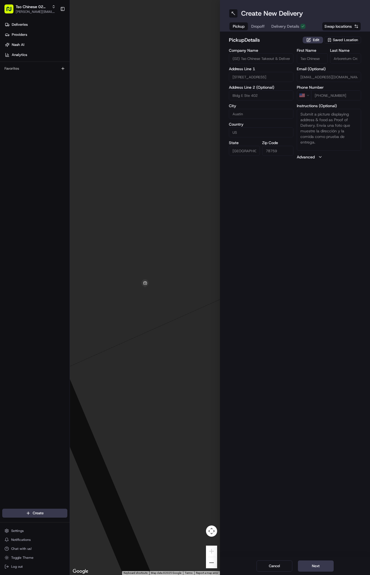
click at [242, 28] on span "Pickup" at bounding box center [239, 26] width 12 height 6
click at [261, 27] on span "Dropoff" at bounding box center [264, 26] width 13 height 6
click at [288, 19] on div "Create New Delivery Pickup Dropoff Delivery Details Swap locations" at bounding box center [295, 16] width 150 height 32
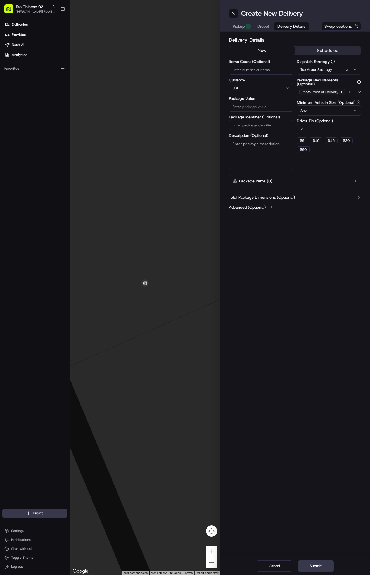
click at [290, 24] on span "Delivery Details" at bounding box center [292, 26] width 28 height 6
click at [255, 107] on input "Package Value" at bounding box center [261, 107] width 65 height 10
type input "39.94"
click at [254, 125] on input "Package Identifier (Optional)" at bounding box center [261, 125] width 65 height 10
click at [244, 122] on input "Package Identifier (Optional)" at bounding box center [261, 125] width 65 height 10
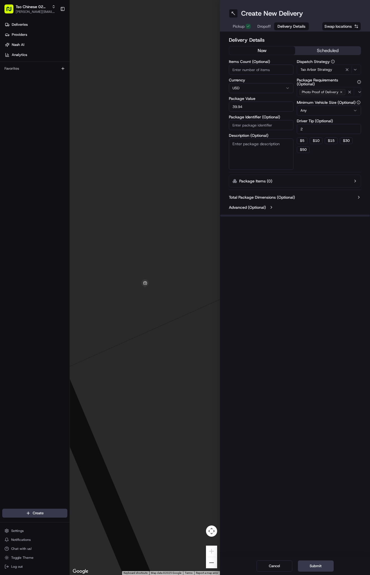
paste input "#FLLF4UM"
type input "#FLLF4UM"
click at [294, 333] on div "Create New Delivery Pickup Dropoff Delivery Details Swap locations Delivery Det…" at bounding box center [295, 287] width 150 height 575
click at [263, 27] on span "Dropoff" at bounding box center [264, 26] width 13 height 6
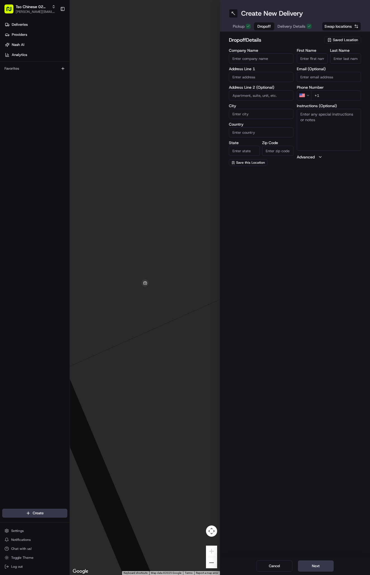
click at [303, 55] on input "First Name" at bounding box center [312, 58] width 31 height 10
paste input "danelys alvarez"
type input "danelys alvarez"
type input "."
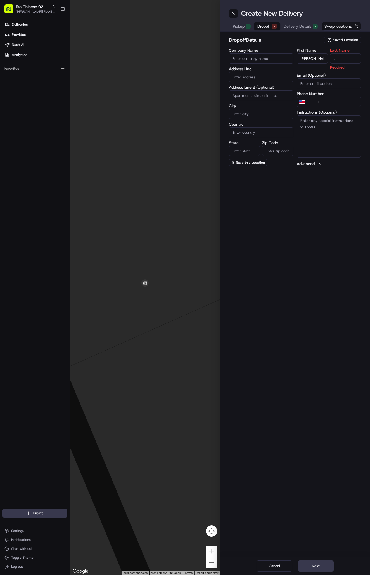
click at [265, 83] on div "Company Name Address Line 1 Address Line 2 (Optional) City Country State Zip Co…" at bounding box center [261, 107] width 65 height 118
click at [257, 77] on input "text" at bounding box center [261, 77] width 65 height 10
paste input "12007 N Lamar Blvd 613 Austin Texas 78753"
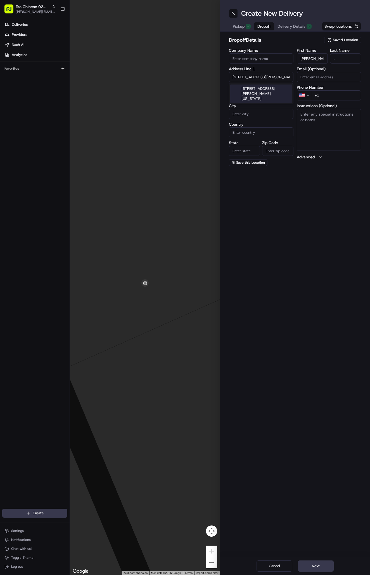
click at [276, 92] on div "12007 N Lamar Blvd #613, Austin, Texas 78753" at bounding box center [261, 93] width 62 height 18
type input "12007 N Lamar Blvd #613, Austin, TX 78753, USA"
type input "613"
type input "Austin"
type input "United States"
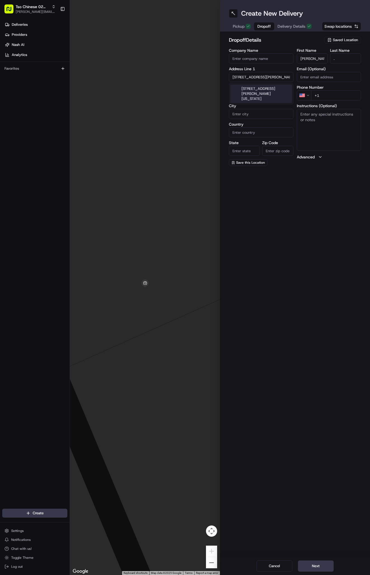
type input "TX"
type input "78753"
type input "12007 North Lamar Boulevard"
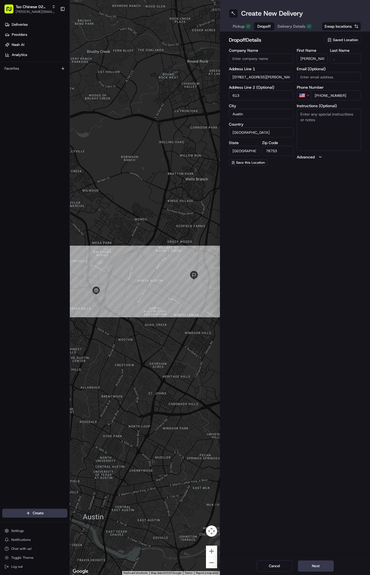
type input "+1 737 297 4613"
click at [343, 145] on textarea "Instructions (Optional)" at bounding box center [329, 130] width 65 height 42
click at [289, 24] on span "Delivery Details" at bounding box center [292, 26] width 28 height 6
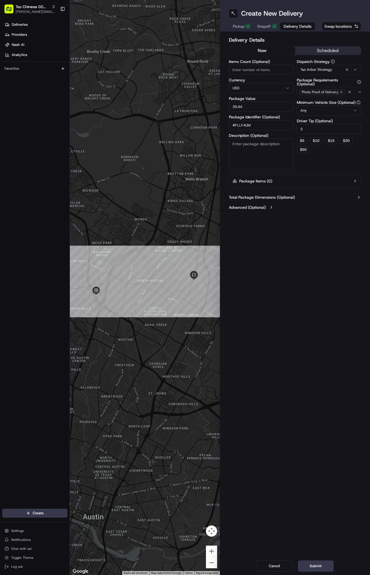
click at [261, 26] on span "Dropoff" at bounding box center [264, 26] width 13 height 6
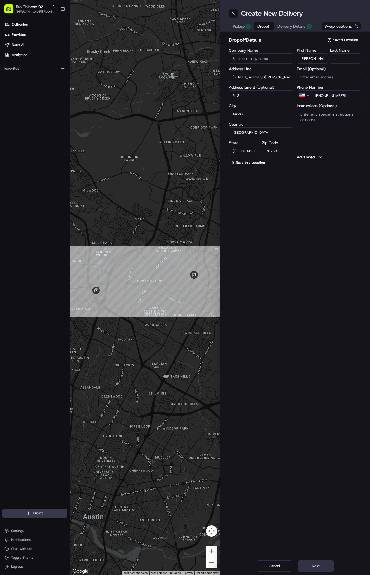
click at [319, 565] on button "Next" at bounding box center [316, 565] width 36 height 11
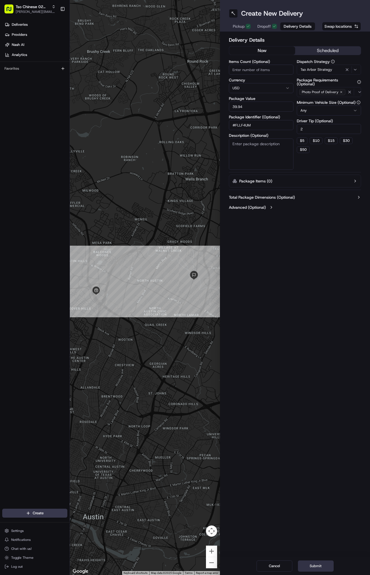
click at [319, 565] on button "Submit" at bounding box center [316, 565] width 36 height 11
click at [319, 565] on div "Cancel Submit" at bounding box center [295, 566] width 150 height 18
